Goal: Communication & Community: Answer question/provide support

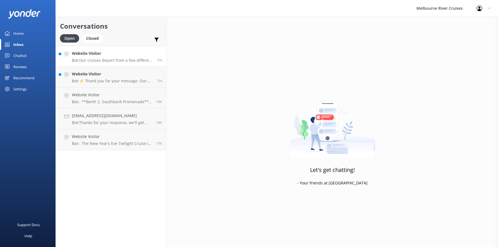
click at [86, 56] on h4 "Website Visitor" at bounding box center [112, 53] width 81 height 6
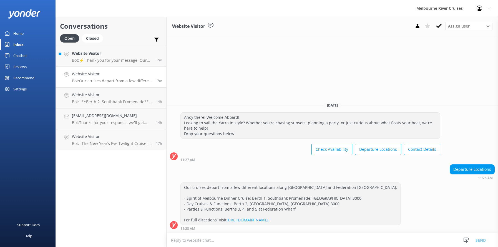
click at [111, 72] on h4 "Website Visitor" at bounding box center [112, 74] width 81 height 6
click at [438, 26] on use at bounding box center [439, 26] width 6 height 4
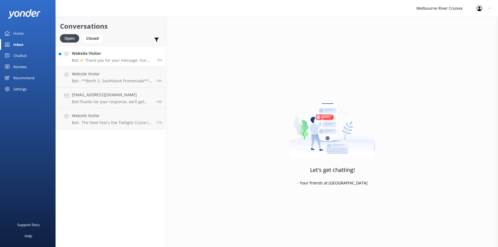
click at [83, 57] on div "Website Visitor Bot: ⚡ Thank you for your message. Our office hours are Mon - F…" at bounding box center [112, 56] width 81 height 12
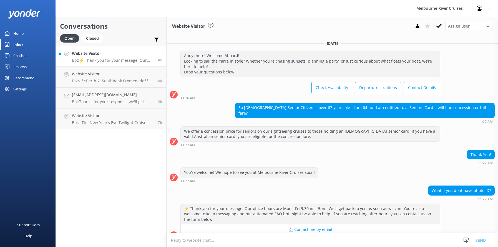
scroll to position [99, 0]
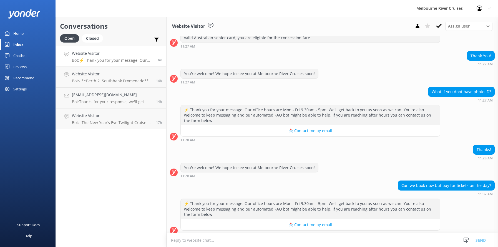
click at [193, 240] on textarea at bounding box center [332, 240] width 331 height 14
click at [255, 241] on textarea "Hi,. booking and payments should be done" at bounding box center [332, 240] width 331 height 14
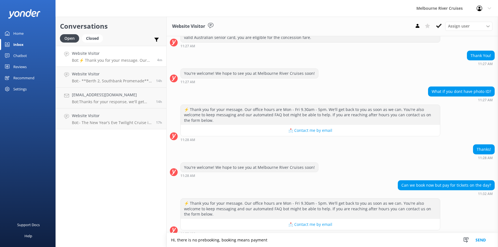
drag, startPoint x: 266, startPoint y: 240, endPoint x: 219, endPoint y: 241, distance: 46.4
click at [219, 241] on textarea "Hi, there is no prebooking, booking means payment" at bounding box center [332, 240] width 331 height 14
click at [332, 241] on textarea "Hi, there is no prebooking without payment. Only booking with payment is availa…" at bounding box center [332, 240] width 331 height 14
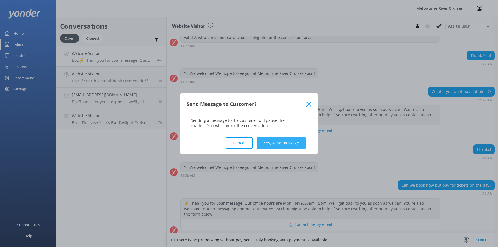
type textarea "Hi, there is no prebooking without payment. Only booking with payment is availa…"
click at [270, 141] on button "Yes, send message" at bounding box center [281, 142] width 49 height 11
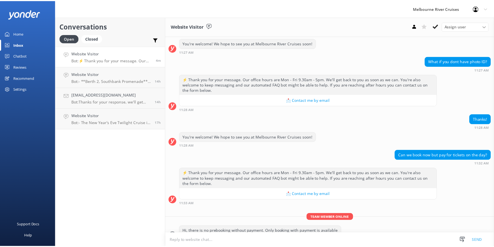
scroll to position [135, 0]
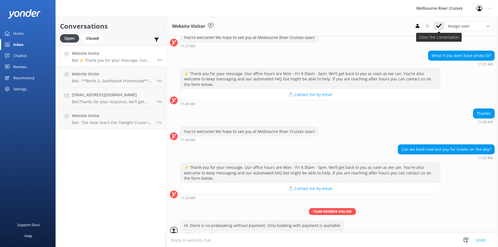
click at [439, 26] on use at bounding box center [439, 26] width 6 height 4
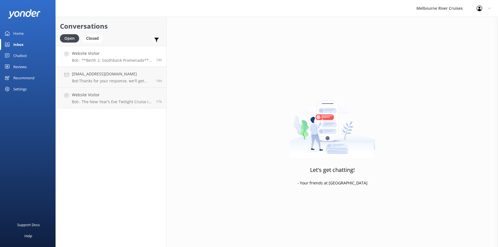
click at [105, 57] on div "Website Visitor Bot: - **Berth 2, Southbank Promenade**: Various cruises such a…" at bounding box center [112, 56] width 80 height 12
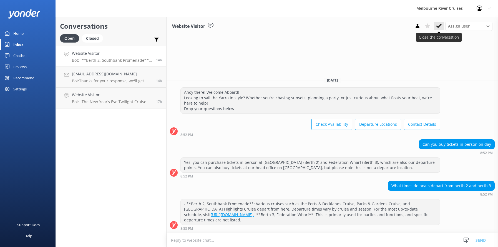
click at [439, 27] on use at bounding box center [439, 26] width 6 height 4
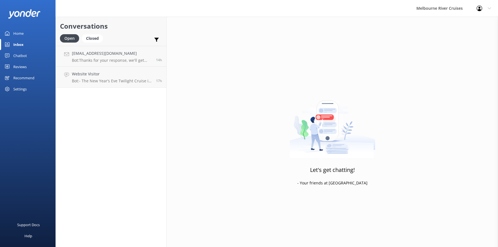
click at [16, 43] on div "Inbox" at bounding box center [18, 44] width 10 height 11
click at [16, 33] on div "Home" at bounding box center [18, 33] width 10 height 11
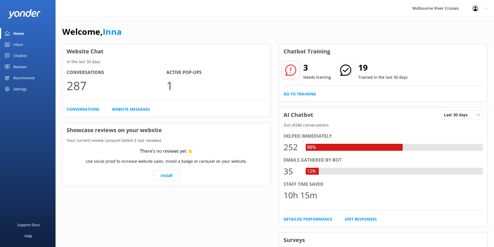
click at [17, 44] on div "Inbox" at bounding box center [18, 44] width 10 height 11
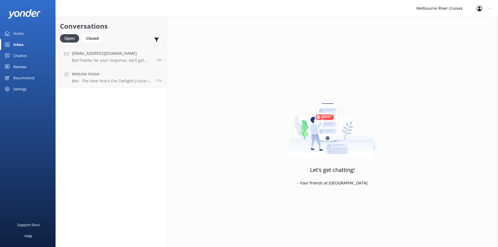
click at [15, 36] on div "Home" at bounding box center [18, 33] width 10 height 11
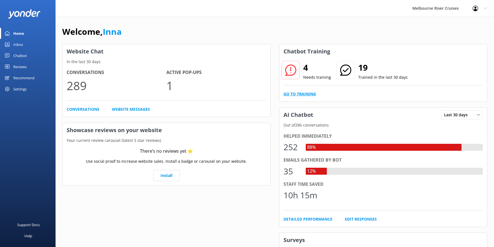
click at [302, 95] on link "Go to Training" at bounding box center [299, 94] width 32 height 6
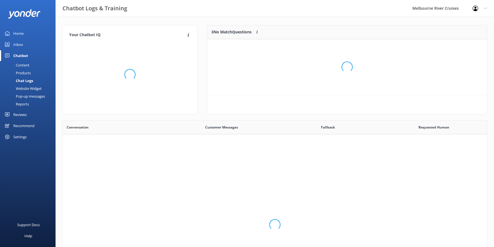
scroll to position [190, 420]
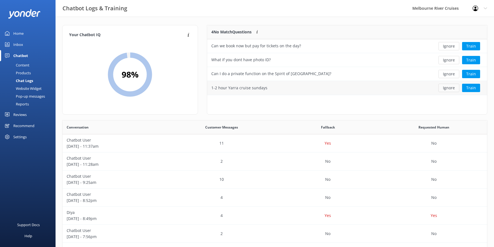
click at [444, 89] on button "Ignore" at bounding box center [448, 88] width 21 height 8
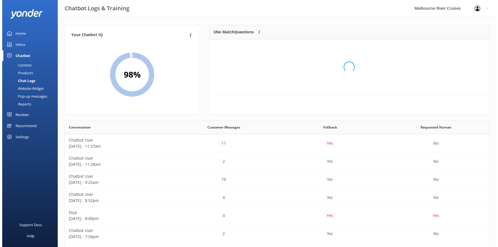
scroll to position [52, 276]
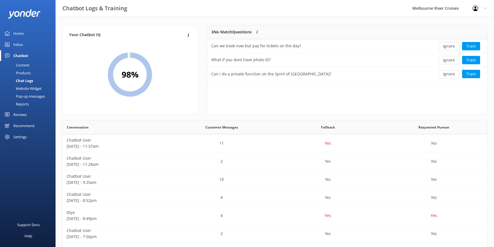
click at [16, 44] on div "Inbox" at bounding box center [18, 44] width 10 height 11
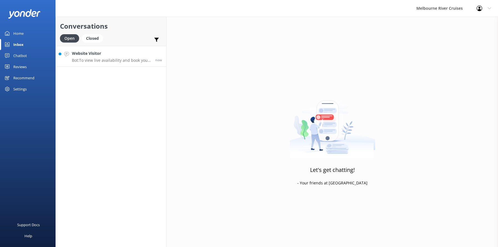
click at [102, 52] on h4 "Website Visitor" at bounding box center [111, 53] width 79 height 6
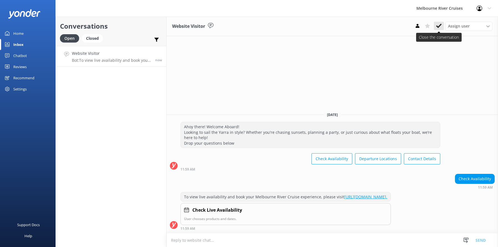
click at [438, 25] on icon at bounding box center [439, 26] width 6 height 6
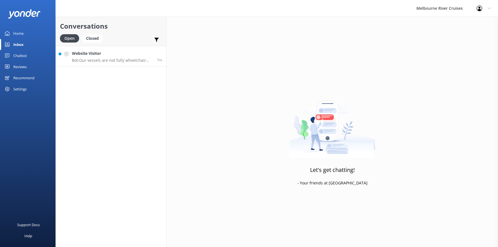
click at [75, 54] on h4 "Website Visitor" at bounding box center [112, 53] width 81 height 6
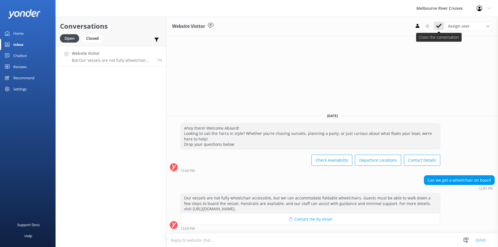
click at [438, 25] on icon at bounding box center [439, 26] width 6 height 6
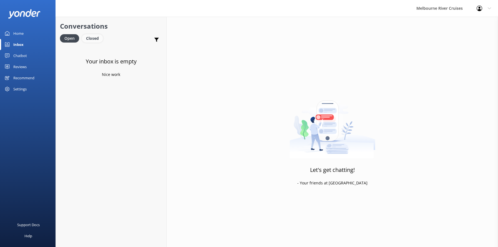
click at [92, 39] on div "Closed" at bounding box center [92, 38] width 21 height 8
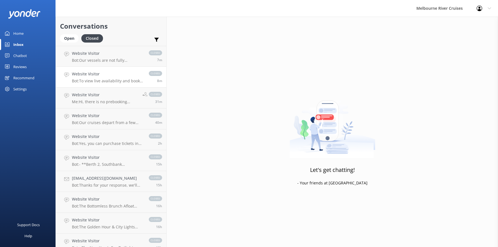
click at [88, 76] on h4 "Website Visitor" at bounding box center [107, 74] width 71 height 6
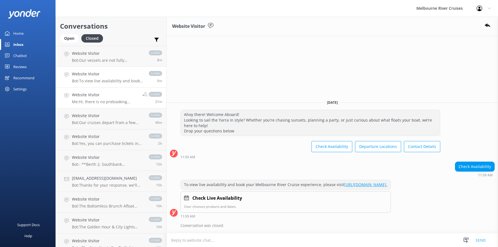
click at [97, 99] on div "Website Visitor Me: Hi, there is no prebooking without payment. Only booking wi…" at bounding box center [105, 98] width 66 height 12
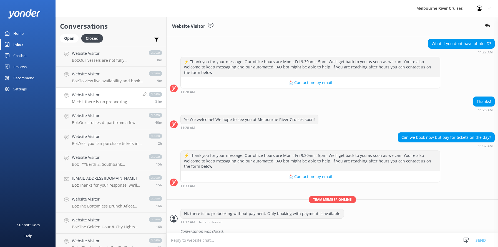
scroll to position [147, 0]
click at [69, 38] on div "Open" at bounding box center [69, 38] width 19 height 8
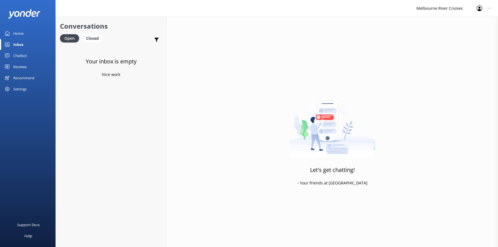
click at [17, 46] on div "Inbox" at bounding box center [18, 44] width 10 height 11
click at [16, 33] on div "Home" at bounding box center [18, 33] width 10 height 11
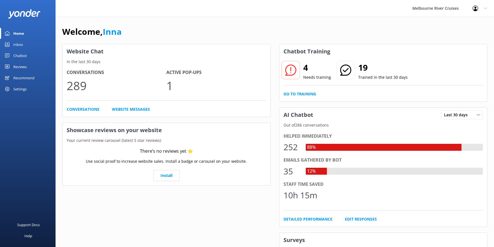
click at [17, 42] on div "Inbox" at bounding box center [18, 44] width 10 height 11
